Goal: Task Accomplishment & Management: Complete application form

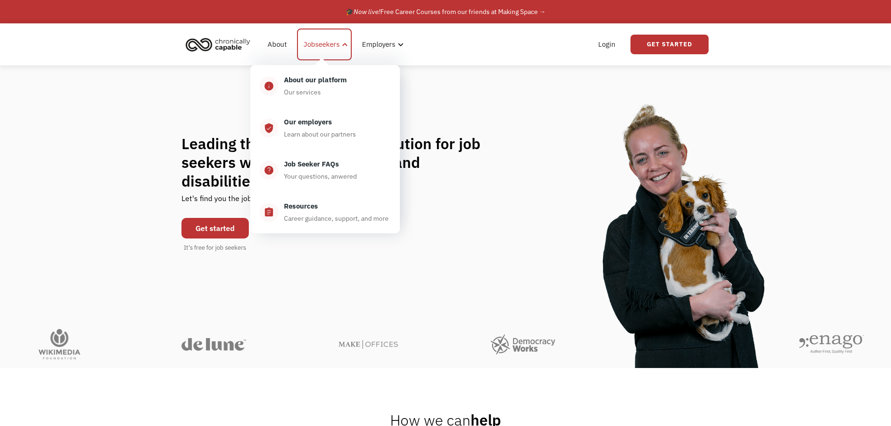
click at [335, 41] on div "Jobseekers" at bounding box center [322, 44] width 36 height 11
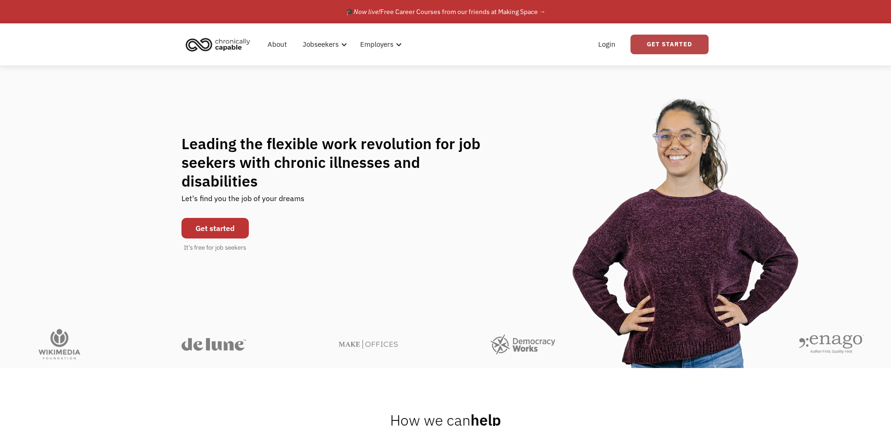
click at [654, 44] on link "Get Started" at bounding box center [670, 45] width 78 height 20
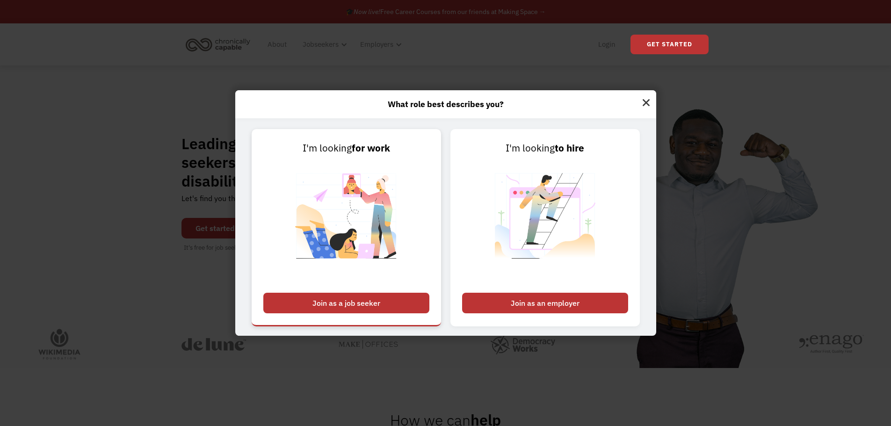
click at [391, 303] on div "Join as a job seeker" at bounding box center [346, 303] width 166 height 21
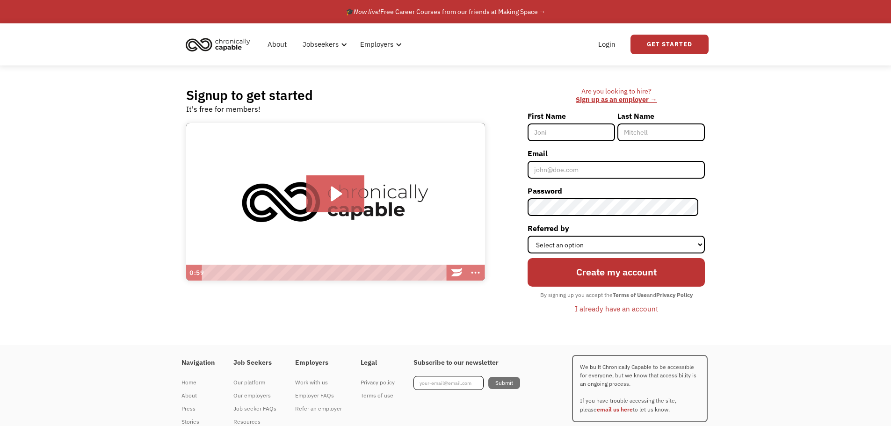
drag, startPoint x: 417, startPoint y: 1, endPoint x: 766, endPoint y: 130, distance: 371.6
click at [766, 130] on div "Signup to get started It's free for members! Click for sound @keyframes VOLUME_…" at bounding box center [445, 206] width 891 height 280
